Goal: Task Accomplishment & Management: Manage account settings

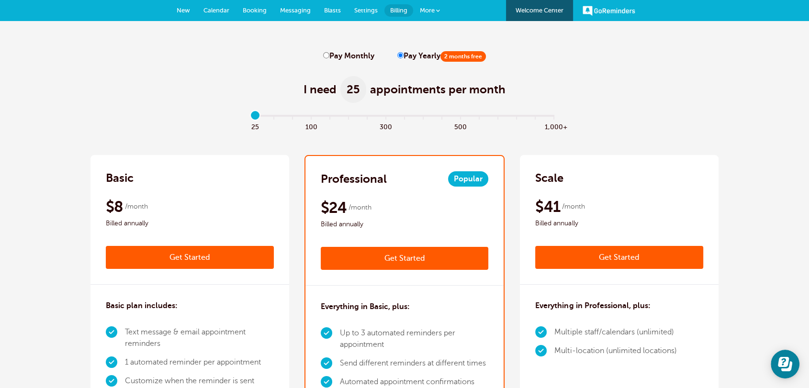
click at [219, 12] on span "Calendar" at bounding box center [216, 10] width 26 height 7
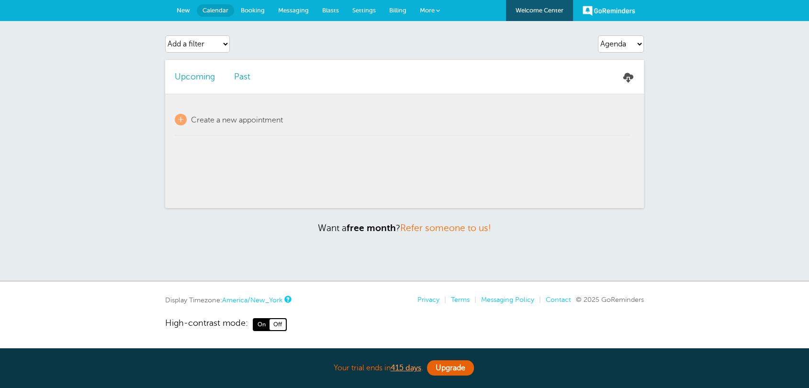
click at [189, 11] on span "New" at bounding box center [183, 10] width 13 height 7
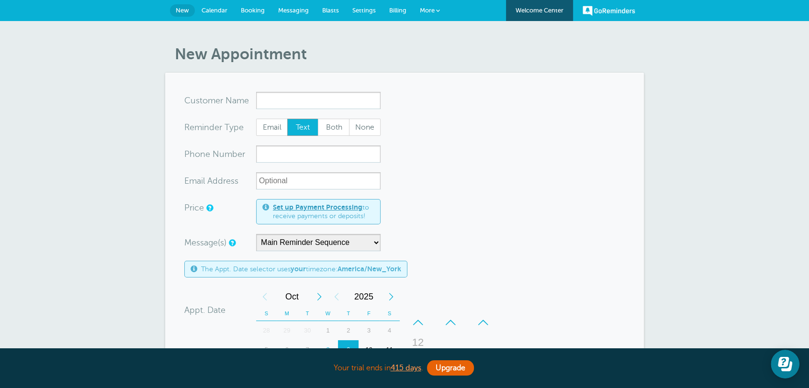
click at [287, 12] on span "Messaging" at bounding box center [293, 10] width 31 height 7
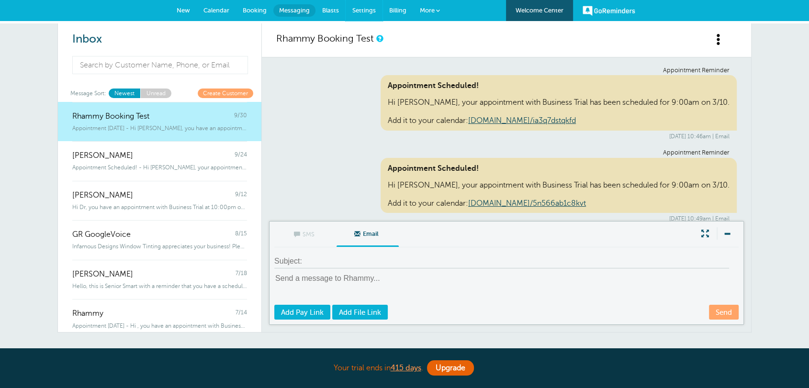
scroll to position [6619, 0]
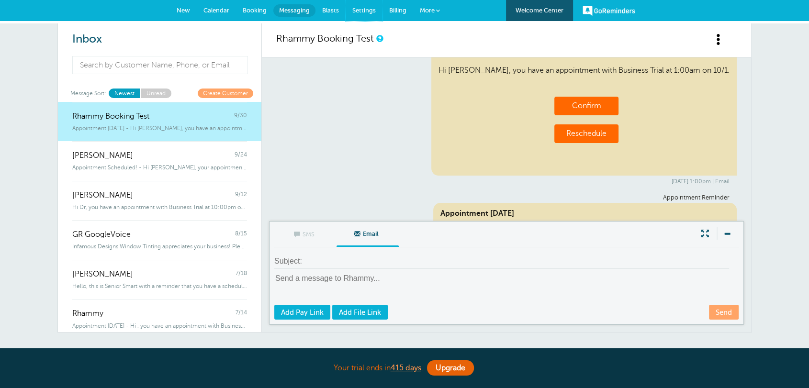
click at [353, 12] on span "Settings" at bounding box center [363, 10] width 23 height 7
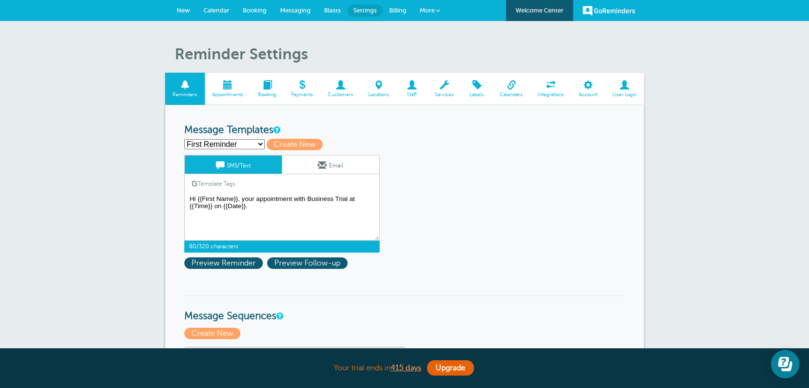
click at [351, 196] on textarea "Hi {{First Name}}, your appointment with Business Trial at {{Time}} on {{Date}}." at bounding box center [281, 217] width 195 height 48
click at [191, 200] on textarea "Hi {{First Name}}, your appointment with Business Trial at {{Time}} on {{Date}}." at bounding box center [281, 217] width 195 height 48
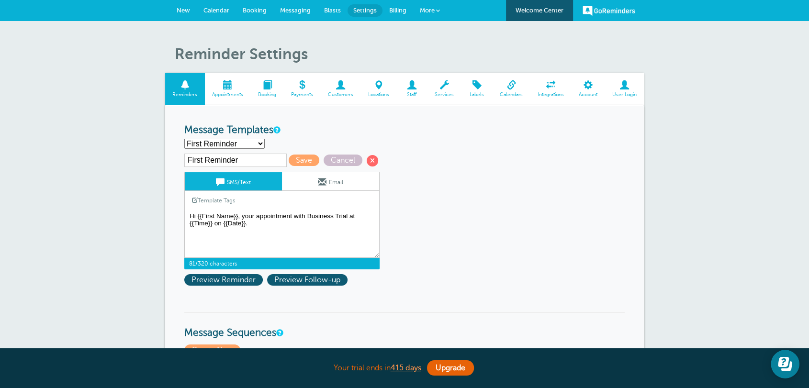
paste textarea "Hi {{First Name}}, your appointment with Boldy Grown Farm has been scheduled fo…"
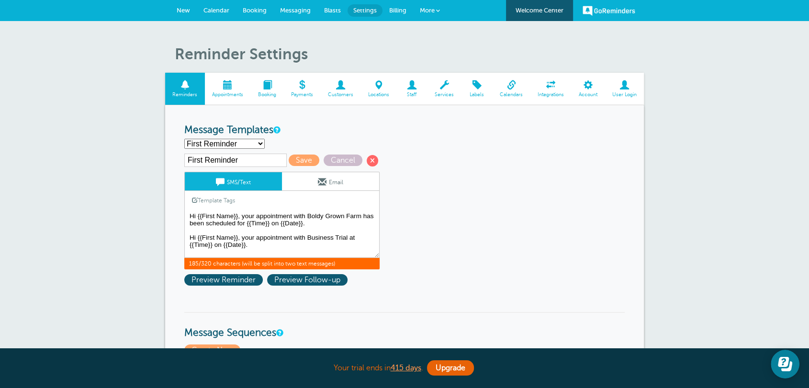
drag, startPoint x: 348, startPoint y: 235, endPoint x: 307, endPoint y: 236, distance: 40.7
click at [307, 236] on textarea "Hi {{First Name}}, your appointment with Business Trial at {{Time}} on {{Date}}." at bounding box center [281, 234] width 195 height 48
drag, startPoint x: 360, startPoint y: 215, endPoint x: 307, endPoint y: 214, distance: 53.1
click at [307, 214] on textarea "Hi {{First Name}}, your appointment with Business Trial at {{Time}} on {{Date}}." at bounding box center [281, 234] width 195 height 48
paste textarea "usiness Trial"
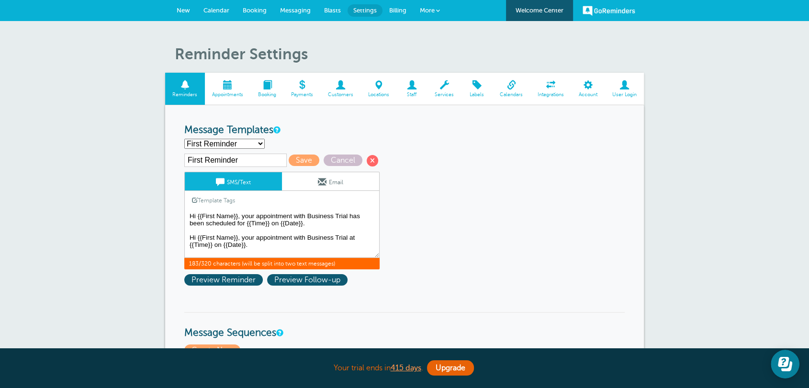
drag, startPoint x: 266, startPoint y: 247, endPoint x: 190, endPoint y: 231, distance: 77.9
click at [190, 231] on textarea "Hi {{First Name}}, your appointment with Business Trial at {{Time}} on {{Date}}." at bounding box center [281, 234] width 195 height 48
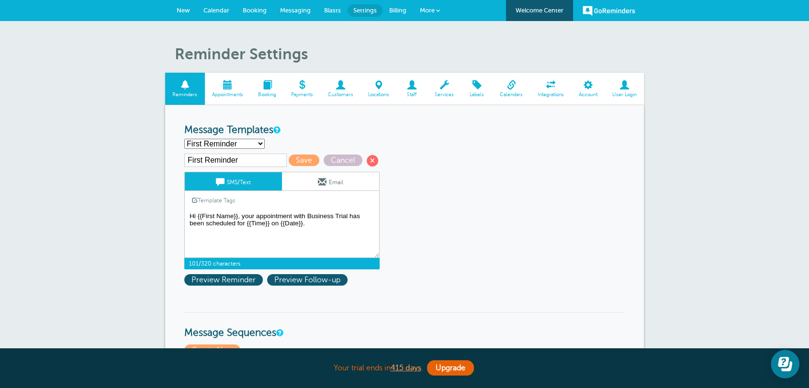
drag, startPoint x: 318, startPoint y: 223, endPoint x: 175, endPoint y: 211, distance: 143.1
type textarea "Hi {{First Name}}, your appointment with Business Trial has been scheduled for …"
click at [319, 188] on link "Email" at bounding box center [330, 181] width 97 height 18
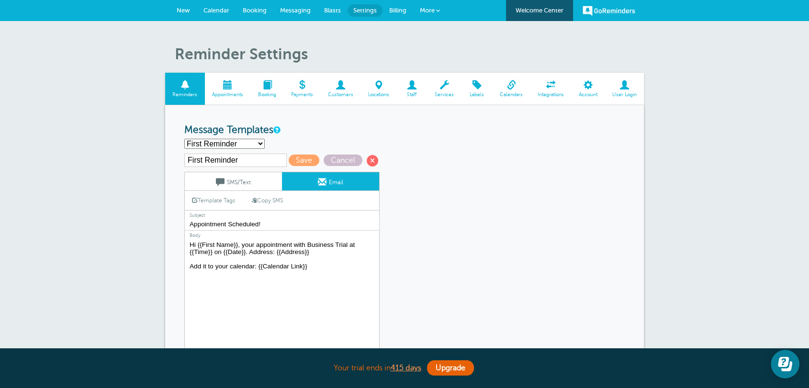
drag, startPoint x: 319, startPoint y: 257, endPoint x: 157, endPoint y: 240, distance: 163.6
paste textarea "has been scheduled for {{Time}} on {{Date}}."
click at [244, 246] on textarea "Hi {{First Name}}, your appointment with Business Trial at {{Time}} on {{Date}}…" at bounding box center [281, 299] width 195 height 120
click at [241, 244] on textarea "Hi {{First Name}}, your appointment with Business Trial at {{Time}} on {{Date}}…" at bounding box center [281, 299] width 195 height 120
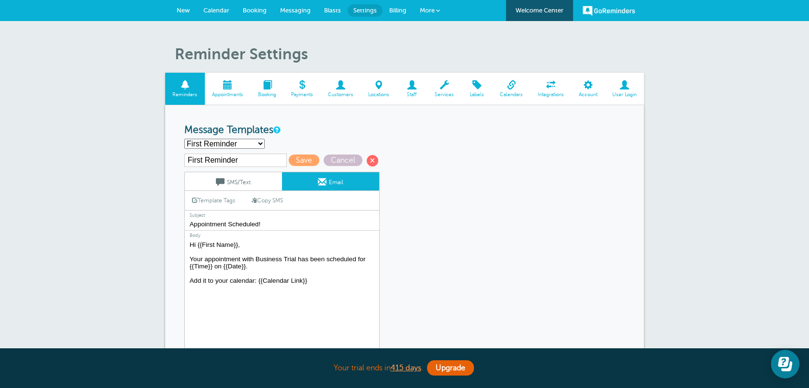
click at [248, 270] on textarea "Hi {{First Name}}, your appointment with Business Trial at {{Time}} on {{Date}}…" at bounding box center [281, 299] width 195 height 120
click at [245, 276] on textarea "Hi {{First Name}}, your appointment with Business Trial at {{Time}} on {{Date}}…" at bounding box center [281, 299] width 195 height 120
type textarea "Hi {{First Name}}, Your appointment with Business Trial has been scheduled for …"
click at [302, 161] on span "Save" at bounding box center [304, 160] width 31 height 11
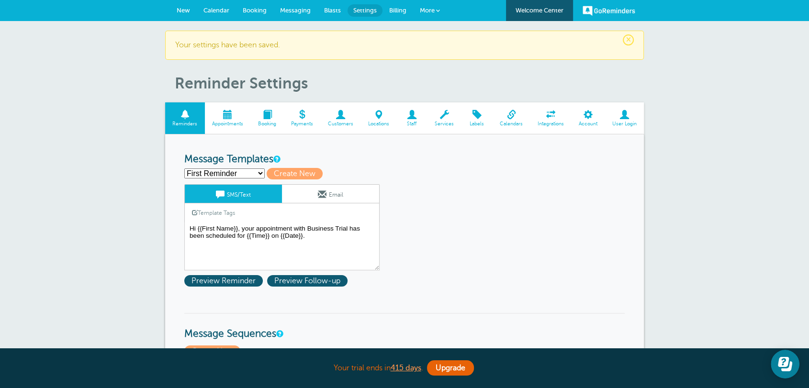
click at [242, 178] on select "First Reminder Follow Up: Ask For Review Second Reminder Third Reminder Create …" at bounding box center [224, 173] width 80 height 10
select select "142291"
click at [184, 168] on select "First Reminder Follow Up: Ask For Review Second Reminder Third Reminder Create …" at bounding box center [224, 173] width 80 height 10
type input "Second Reminder"
type textarea "Hi {{First Name}}, you have an appointment with Business Trial at {{Time}} on {…"
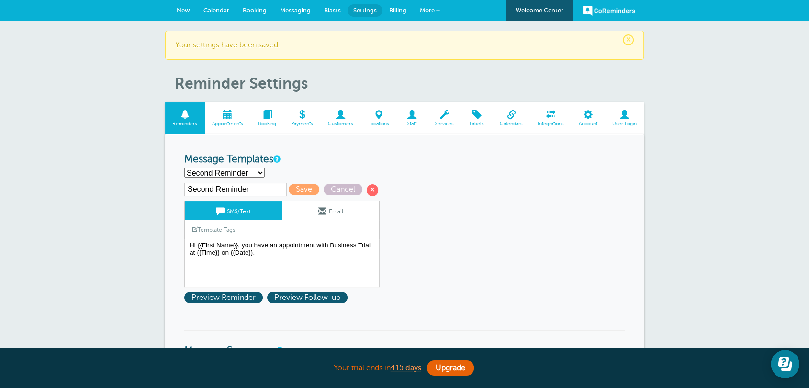
click at [322, 211] on span at bounding box center [322, 211] width 9 height 9
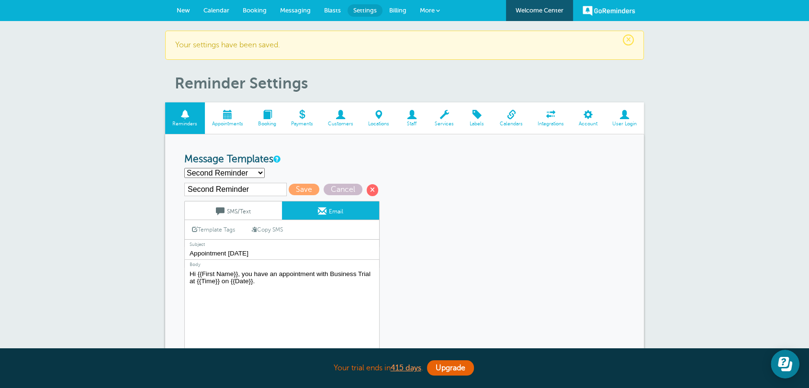
click at [240, 189] on input "Second Reminder" at bounding box center [235, 189] width 102 height 13
click at [235, 175] on select "First Reminder Follow Up: Ask For Review Second Reminder Third Reminder Create …" at bounding box center [224, 173] width 80 height 10
click at [184, 168] on select "First Reminder Follow Up: Ask For Review Second Reminder Third Reminder Create …" at bounding box center [224, 173] width 80 height 10
click at [216, 175] on select "First Reminder Follow Up: Ask For Review Second Reminder Third Reminder Create …" at bounding box center [224, 173] width 80 height 10
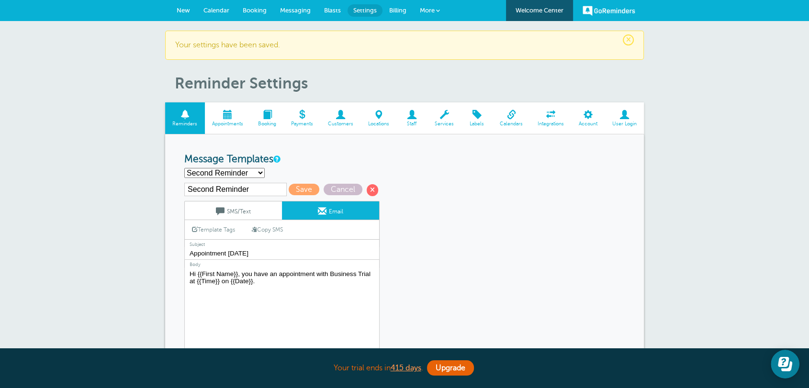
select select "142292"
click at [184, 168] on select "First Reminder Follow Up: Ask For Review Second Reminder Third Reminder Create …" at bounding box center [224, 173] width 80 height 10
type input "Third Reminder"
type input "Appointment Today"
type textarea "Hi {{First Name}}, you have an appointment with Business Trial today at {{Time}…"
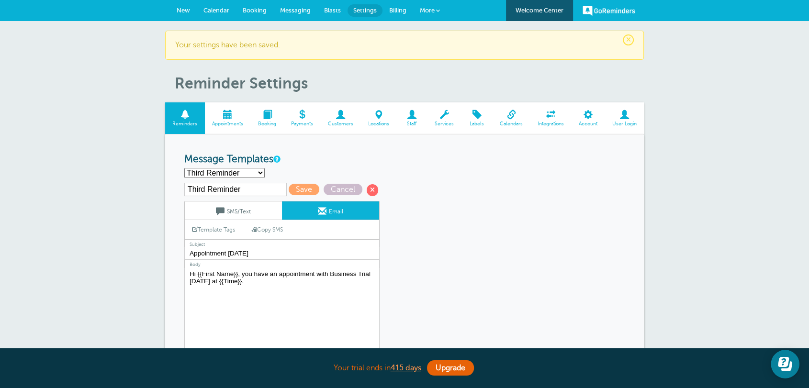
click at [178, 15] on link "New" at bounding box center [183, 10] width 27 height 21
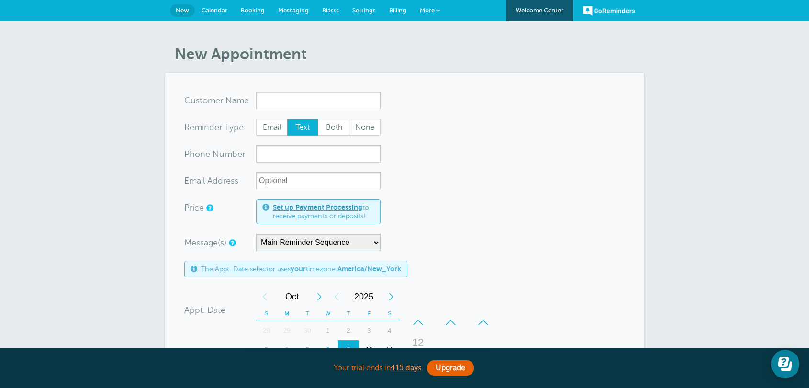
click at [490, 181] on form "You are creating a new customer. To use an existing customer select one from th…" at bounding box center [404, 355] width 440 height 526
